Goal: Transaction & Acquisition: Book appointment/travel/reservation

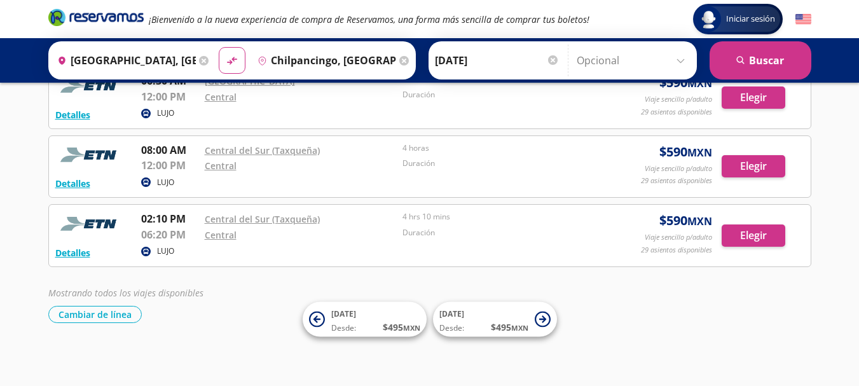
scroll to position [162, 0]
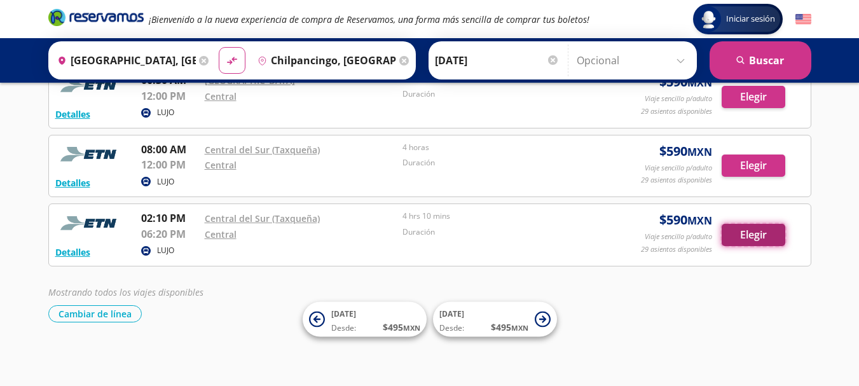
click at [756, 237] on button "Elegir" at bounding box center [754, 235] width 64 height 22
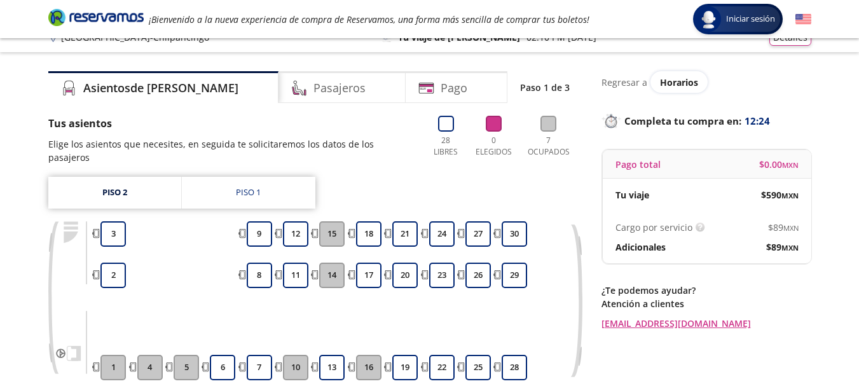
scroll to position [79, 0]
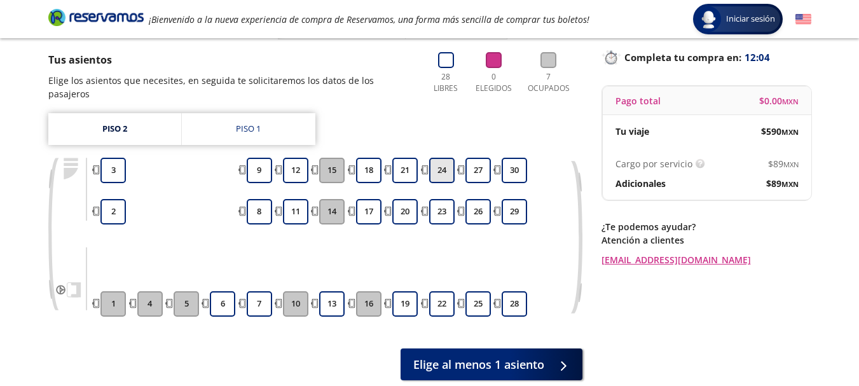
click at [443, 158] on button "24" at bounding box center [441, 170] width 25 height 25
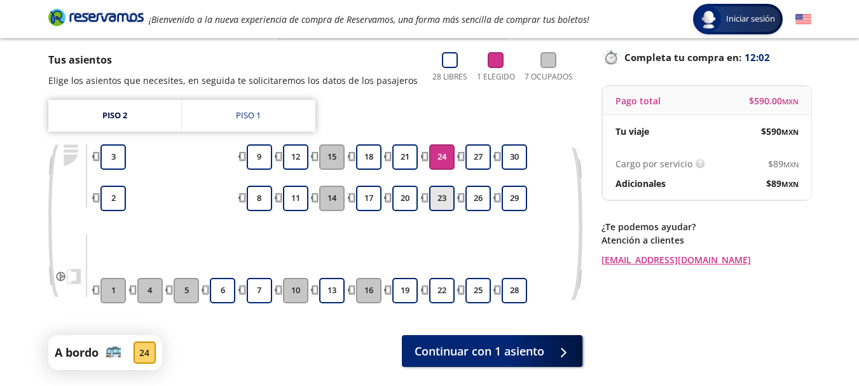
click at [443, 203] on button "23" at bounding box center [441, 198] width 25 height 25
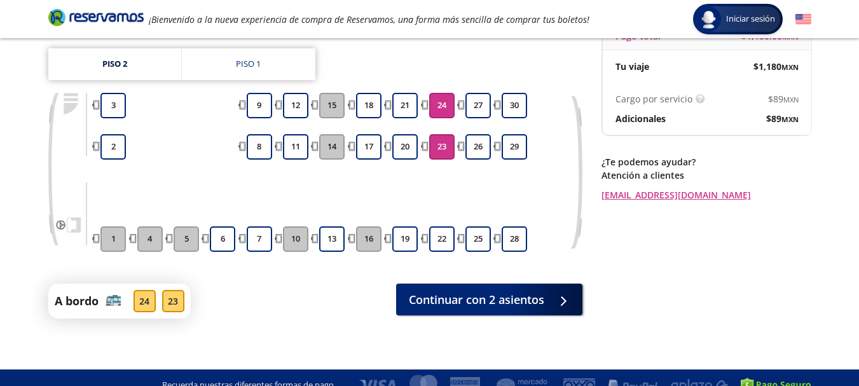
scroll to position [146, 0]
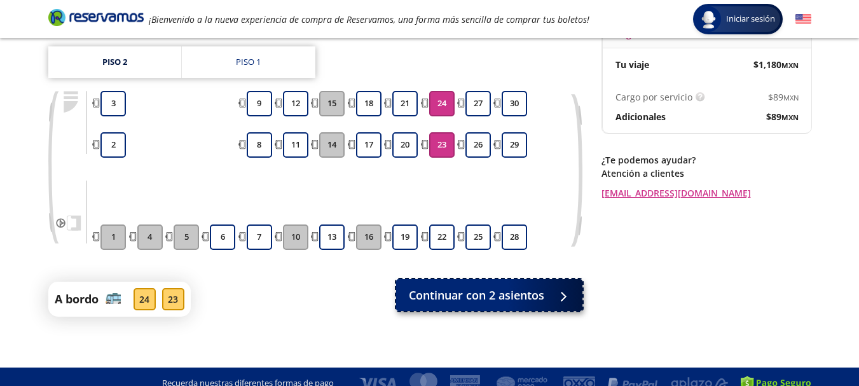
click at [518, 287] on span "Continuar con 2 asientos" at bounding box center [476, 295] width 135 height 17
